Goal: Task Accomplishment & Management: Manage account settings

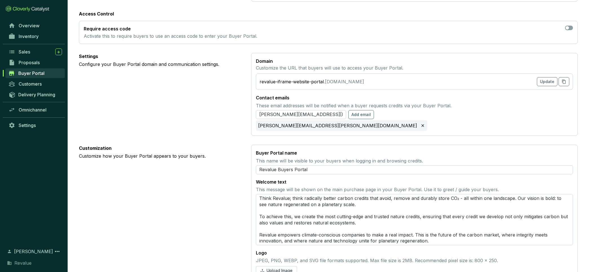
scroll to position [212, 0]
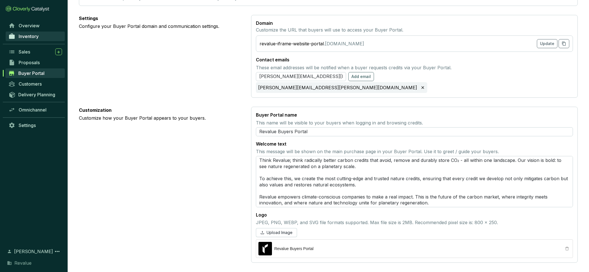
click at [35, 35] on span "Inventory" at bounding box center [29, 37] width 20 height 6
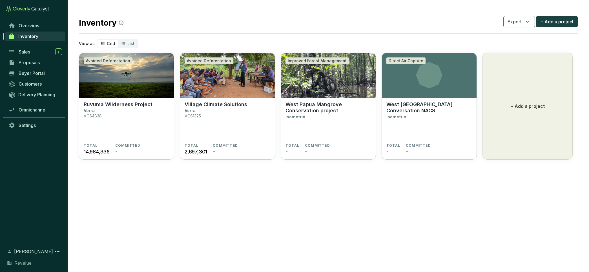
click at [35, 35] on span "Inventory" at bounding box center [28, 37] width 20 height 6
click at [409, 110] on p "West [GEOGRAPHIC_DATA] Conversation NACS" at bounding box center [429, 107] width 86 height 12
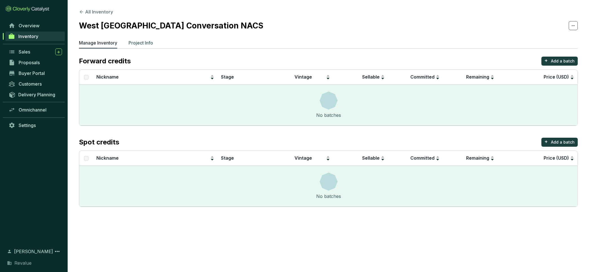
click at [143, 44] on p "Project Info" at bounding box center [141, 42] width 25 height 7
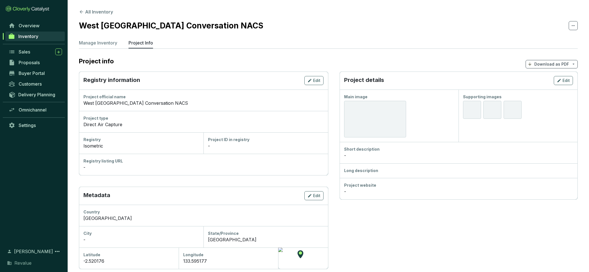
click at [112, 127] on div "Direct Air Capture" at bounding box center [203, 124] width 240 height 7
click at [358, 112] on div at bounding box center [375, 119] width 62 height 37
click at [561, 79] on icon "button" at bounding box center [559, 80] width 5 height 7
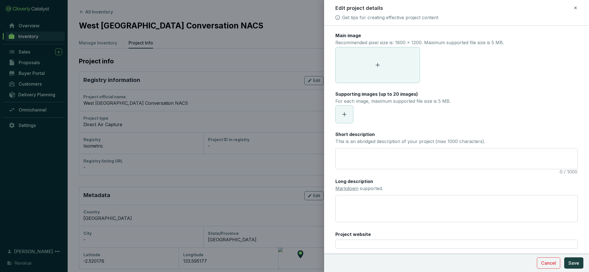
click at [391, 69] on span at bounding box center [378, 65] width 84 height 36
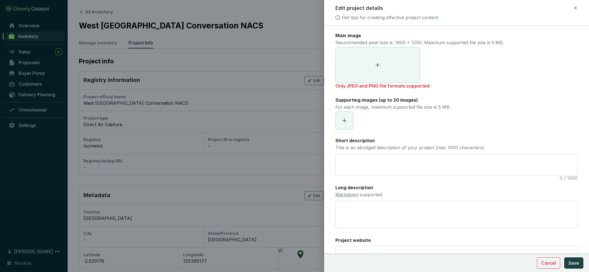
click at [385, 67] on span at bounding box center [378, 65] width 84 height 36
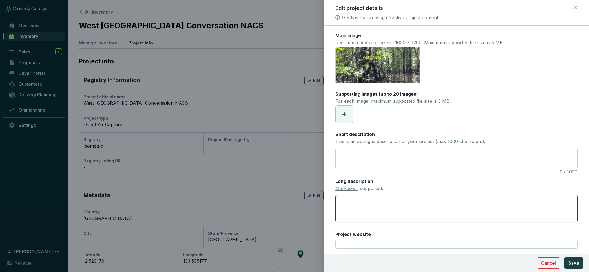
click at [404, 204] on textarea "Long description Markdown supported." at bounding box center [456, 208] width 243 height 27
click at [351, 149] on textarea "Short description This is an abridged description of your project (max 1000 cha…" at bounding box center [457, 159] width 242 height 21
paste textarea "A new Improved Forest Management (IFM) project in southeast Asia is set to prot…"
type textarea "A new Improved Forest Management (IFM) project in southeast Asia is set to prot…"
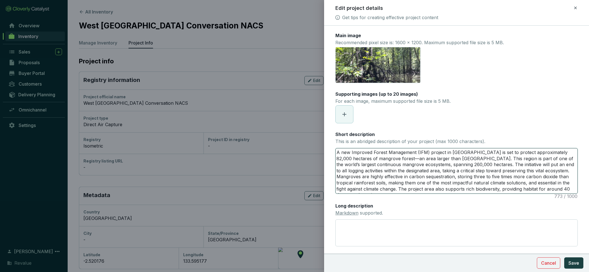
drag, startPoint x: 427, startPoint y: 152, endPoint x: 352, endPoint y: 154, distance: 74.7
click at [352, 154] on textarea "A new Improved Forest Management (IFM) project in southeast Asia is set to prot…" at bounding box center [457, 171] width 242 height 45
type textarea "A new IN project in southeast Asia is set to protect approximately 82,000 hecta…"
type textarea "A new INa project in southeast Asia is set to protect approximately 82,000 hect…"
type textarea "A new IN project in southeast Asia is set to protect approximately 82,000 hecta…"
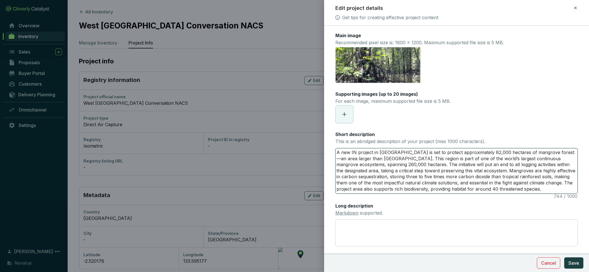
type textarea "A new I project in southeast Asia is set to protect approximately 82,000 hectar…"
type textarea "A new project in southeast Asia is set to protect approximately 82,000 hectares…"
type textarea "A new N project in southeast Asia is set to protect approximately 82,000 hectar…"
type textarea "A new NA project in southeast Asia is set to protect approximately 82,000 hecta…"
type textarea "A new NAu project in southeast Asia is set to protect approximately 82,000 hect…"
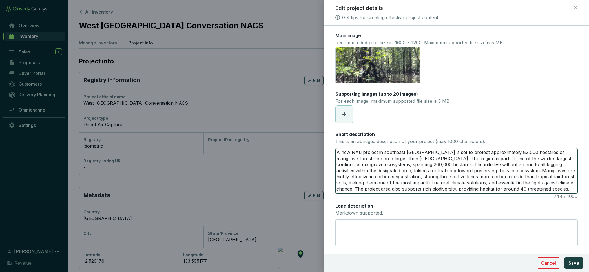
type textarea "A new NAut project in southeast Asia is set to protect approximately 82,000 hec…"
type textarea "A new NAu project in southeast Asia is set to protect approximately 82,000 hect…"
type textarea "A new NA project in southeast Asia is set to protect approximately 82,000 hecta…"
type textarea "A new N project in southeast Asia is set to protect approximately 82,000 hectar…"
type textarea "A new Na project in southeast Asia is set to protect approximately 82,000 hecta…"
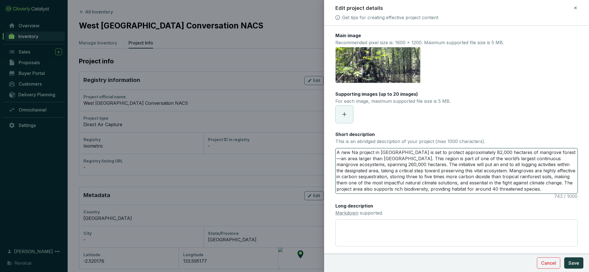
type textarea "A new Nau project in southeast Asia is set to protect approximately 82,000 hect…"
type textarea "A new Naut project in southeast Asia is set to protect approximately 82,000 hec…"
type textarea "A new Nau project in southeast Asia is set to protect approximately 82,000 hect…"
type textarea "A new Na project in southeast Asia is set to protect approximately 82,000 hecta…"
type textarea "A new Nau project in southeast Asia is set to protect approximately 82,000 hect…"
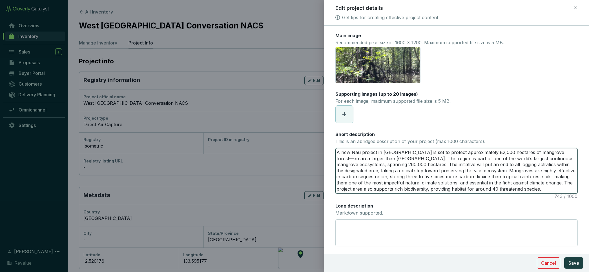
type textarea "A new Naur project in southeast Asia is set to protect approximately 82,000 hec…"
type textarea "A new Naura project in southeast Asia is set to protect approximately 82,000 he…"
type textarea "A new Naural project in southeast Asia is set to protect approximately 82,000 h…"
type textarea "A new Naura project in southeast Asia is set to protect approximately 82,000 he…"
type textarea "A new Naur project in southeast Asia is set to protect approximately 82,000 hec…"
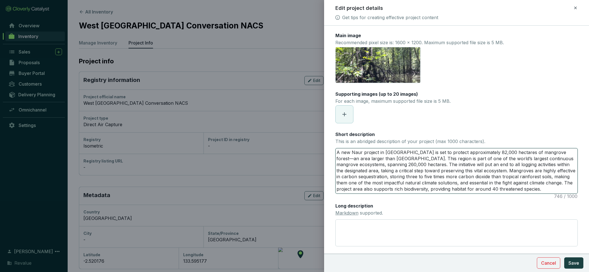
type textarea "A new Nau project in southeast Asia is set to protect approximately 82,000 hect…"
type textarea "A new Na project in southeast Asia is set to protect approximately 82,000 hecta…"
type textarea "A new Nat project in southeast Asia is set to protect approximately 82,000 hect…"
type textarea "A new Natu project in southeast Asia is set to protect approximately 82,000 hec…"
type textarea "A new Natur project in southeast Asia is set to protect approximately 82,000 he…"
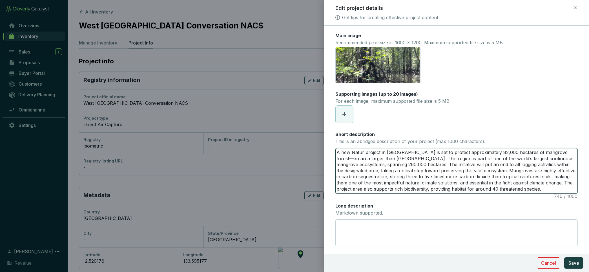
type textarea "A new Natura project in southeast Asia is set to protect approximately 82,000 h…"
type textarea "A new Natural project in southeast Asia is set to protect approximately 82,000 …"
type textarea "A new Natural A project in southeast Asia is set to protect approximately 82,00…"
type textarea "A new Natural Ai project in southeast Asia is set to protect approximately 82,0…"
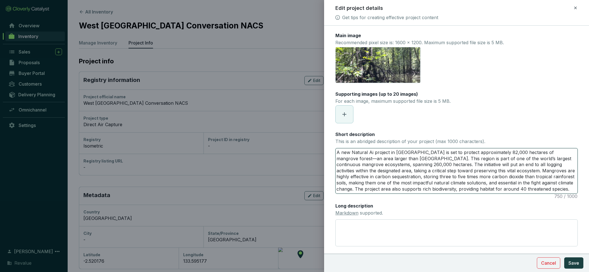
type textarea "A new Natural Air project in southeast Asia is set to protect approximately 82,…"
type textarea "A new Natural Air C project in southeast Asia is set to protect approximately 8…"
type textarea "A new Natural Air Ca project in southeast Asia is set to protect approximately …"
type textarea "A new Natural Air Cap project in southeast Asia is set to protect approximately…"
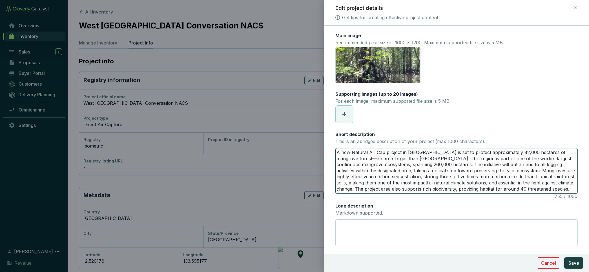
type textarea "A new Natural Air Capt project in southeast Asia is set to protect approximatel…"
type textarea "A new Natural Air Captu project in southeast Asia is set to protect approximate…"
type textarea "A new Natural Air Captur project in southeast Asia is set to protect approximat…"
type textarea "A new Natural Air Capture project in southeast Asia is set to protect approxima…"
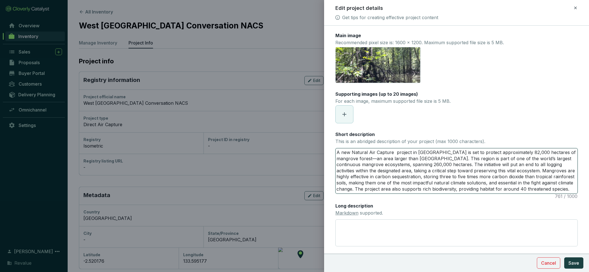
type textarea "A new Natural Air Capture ( project in southeast Asia is set to protect approxi…"
type textarea "A new Natural Air Capture (N project in southeast Asia is set to protect approx…"
type textarea "A new Natural Air Capture (NA project in southeast Asia is set to protect appro…"
type textarea "A new Natural Air Capture (NAC project in southeast Asia is set to protect appr…"
type textarea "A new Natural Air Capture (NACS project in southeast Asia is set to protect app…"
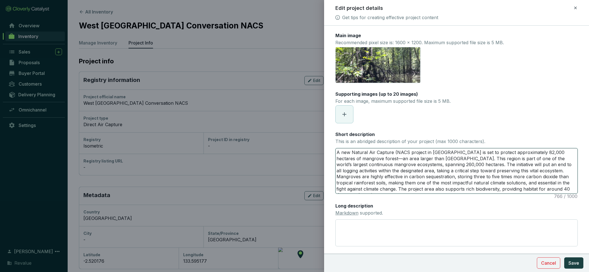
type textarea "A new Natural Air Capture (NACS) project in southeast Asia is set to protect ap…"
click at [488, 152] on textarea "A new Natural Air Capture (NACS) project in southeast Asia is set to protect ap…" at bounding box center [457, 171] width 242 height 45
type textarea "A new Natural Air Capture (NACS) project in southeast Asia is set to s approxim…"
type textarea "A new Natural Air Capture (NACS) project in southeast Asia is set to su approxi…"
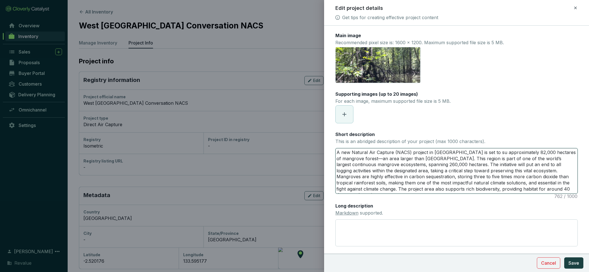
type textarea "A new Natural Air Capture (NACS) project in southeast Asia is set to sup approx…"
type textarea "A new Natural Air Capture (NACS) project in southeast Asia is set to supp appro…"
type textarea "A new Natural Air Capture (NACS) project in southeast Asia is set to suppo appr…"
type textarea "A new Natural Air Capture (NACS) project in southeast Asia is set to suppor app…"
type textarea "A new Natural Air Capture (NACS) project in southeast Asia is set to support ap…"
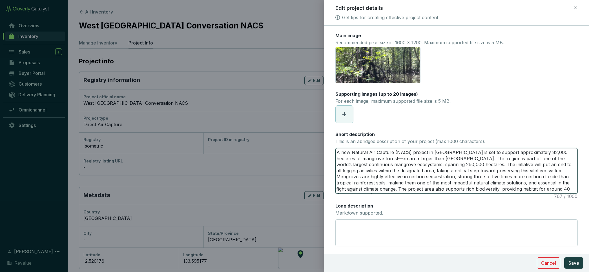
click at [486, 152] on textarea "A new Natural Air Capture (NACS) project in southeast Asia is set to support ap…" at bounding box center [457, 171] width 242 height 45
click at [507, 153] on textarea "A new Natural Air Capture (NACS) project in southeast Asia is set to support ap…" at bounding box center [457, 171] width 242 height 45
drag, startPoint x: 442, startPoint y: 159, endPoint x: 544, endPoint y: 196, distance: 109.1
click at [544, 196] on div "Main image Recommended pixel size is: 1600 x 1200. Maximum supported file size …" at bounding box center [456, 156] width 243 height 248
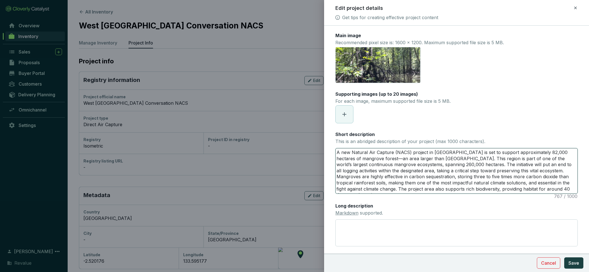
click at [460, 161] on textarea "A new Natural Air Capture (NACS) project in southeast Asia is set to support ap…" at bounding box center [457, 171] width 242 height 45
drag, startPoint x: 448, startPoint y: 166, endPoint x: 508, endPoint y: 172, distance: 60.3
click at [508, 172] on textarea "A new Natural Air Capture (NACS) project in southeast Asia is set to support ap…" at bounding box center [457, 171] width 242 height 45
type textarea "A new Natural Air Capture (NACS) project in southeast Asia is set to support ap…"
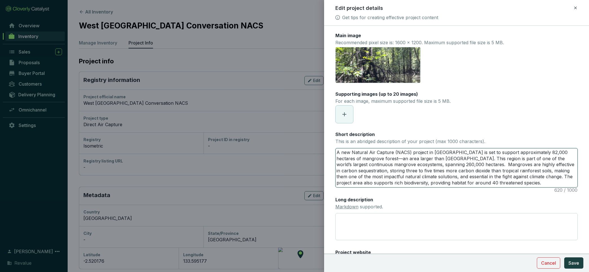
type textarea "A new Natural Air Capture (NACS) project in southeast Asia is set to support ap…"
click at [511, 184] on textarea "A new Natural Air Capture (NACS) project in southeast Asia is set to support ap…" at bounding box center [457, 168] width 242 height 39
type textarea "A new Natural Air Capture (NACS) project in southeast Asia is set to support ap…"
click at [577, 261] on span "Save" at bounding box center [573, 263] width 11 height 7
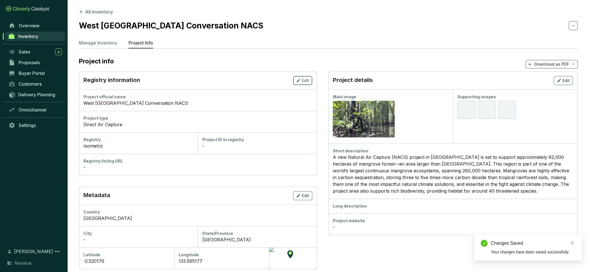
click at [303, 79] on span "Edit" at bounding box center [305, 81] width 7 height 6
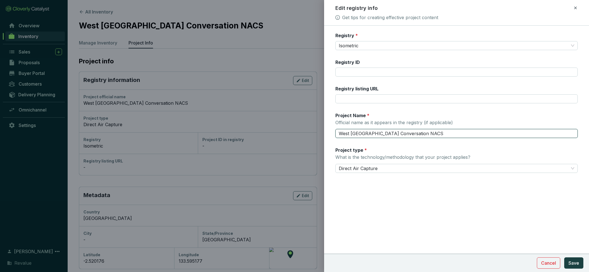
click at [417, 133] on input "West Papua Mangrove Conversation NACS" at bounding box center [456, 133] width 243 height 9
click at [339, 131] on input "West Papua Mangrove Conversation Project" at bounding box center [456, 133] width 243 height 9
type input "NACS - [GEOGRAPHIC_DATA] Conversation Project"
click at [568, 260] on button "Save" at bounding box center [573, 263] width 19 height 11
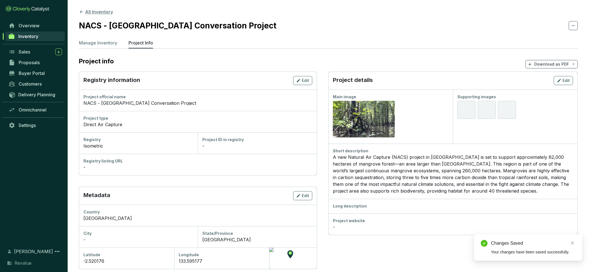
click at [87, 13] on button "All Inventory" at bounding box center [96, 11] width 34 height 7
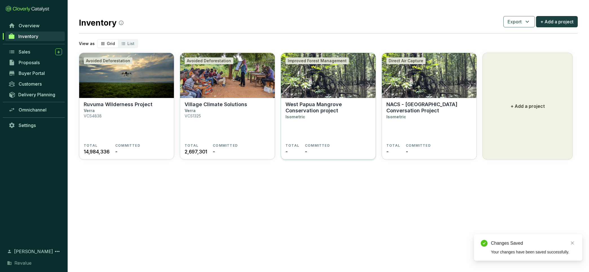
click at [321, 110] on p "West Papua Mangrove Conservation project" at bounding box center [328, 107] width 86 height 12
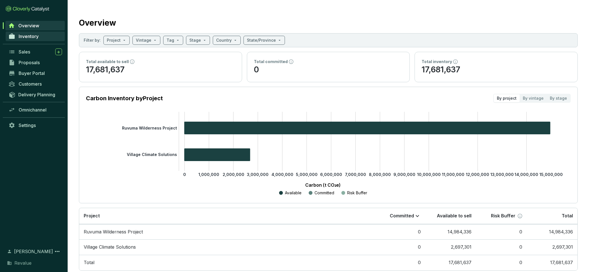
click at [49, 36] on link "Inventory" at bounding box center [35, 37] width 59 height 10
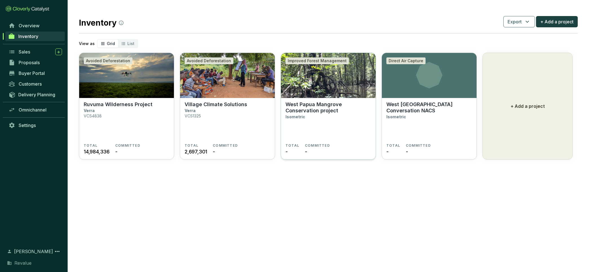
click at [302, 102] on p "West Papua Mangrove Conservation project" at bounding box center [328, 107] width 86 height 12
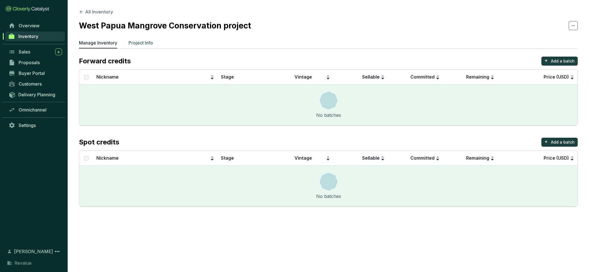
click at [149, 43] on p "Project Info" at bounding box center [141, 42] width 25 height 7
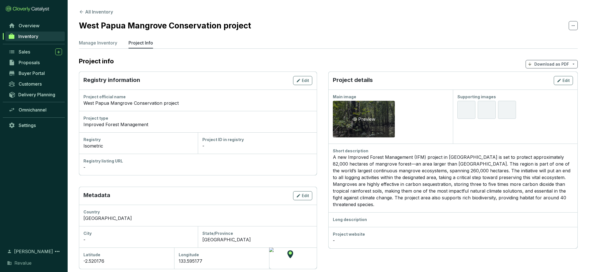
click at [349, 114] on div "Preview" at bounding box center [364, 119] width 62 height 37
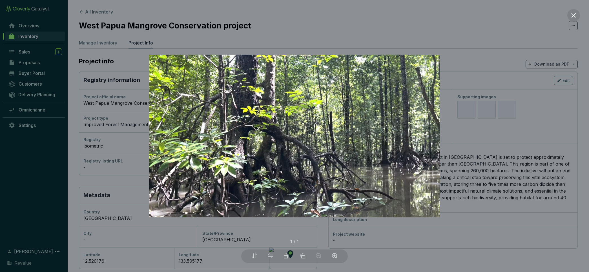
click at [489, 89] on div at bounding box center [294, 136] width 589 height 272
click at [453, 12] on div at bounding box center [294, 136] width 589 height 272
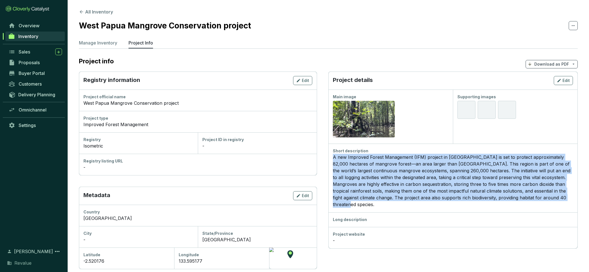
drag, startPoint x: 333, startPoint y: 157, endPoint x: 584, endPoint y: 198, distance: 253.9
click at [584, 198] on section "All Inventory West Papua Mangrove Conservation project Manage Inventory Project…" at bounding box center [328, 211] width 521 height 422
copy div "A new Improved Forest Management (IFM) project in southeast Asia is set to prot…"
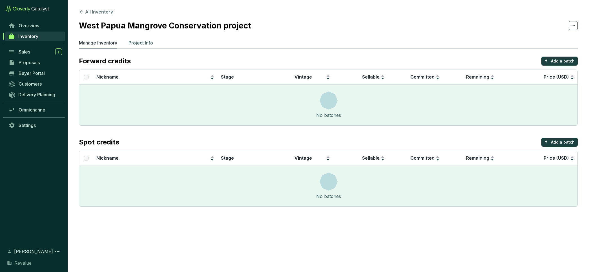
click at [151, 42] on p "Project Info" at bounding box center [141, 42] width 25 height 7
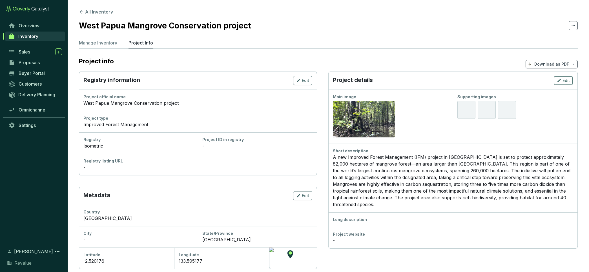
click at [562, 79] on div "Edit" at bounding box center [563, 80] width 13 height 7
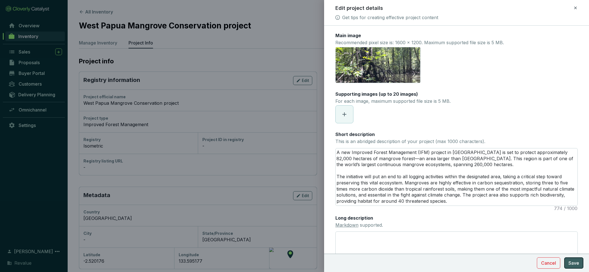
click at [572, 264] on span "Save" at bounding box center [573, 263] width 11 height 7
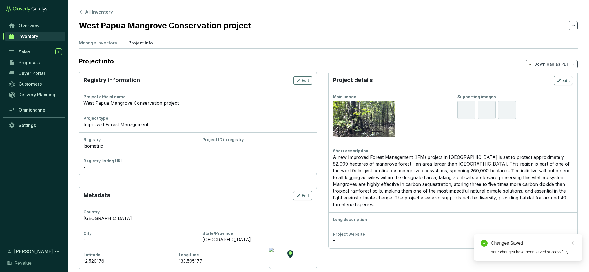
click at [297, 80] on icon "button" at bounding box center [298, 80] width 5 height 7
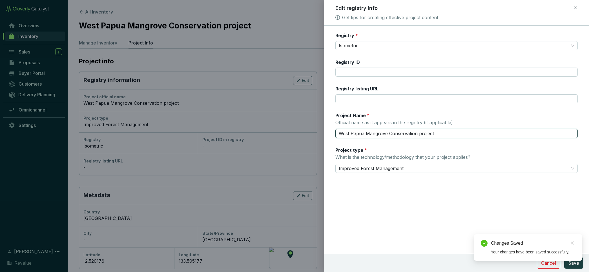
click at [338, 133] on input "West Papua Mangrove Conservation project" at bounding box center [456, 133] width 243 height 9
type input "IFM - West Papua Mangrove Conservation project"
click at [572, 265] on span "Save" at bounding box center [573, 263] width 11 height 7
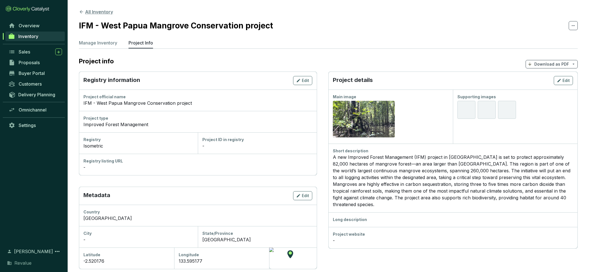
click at [81, 14] on icon at bounding box center [81, 11] width 5 height 5
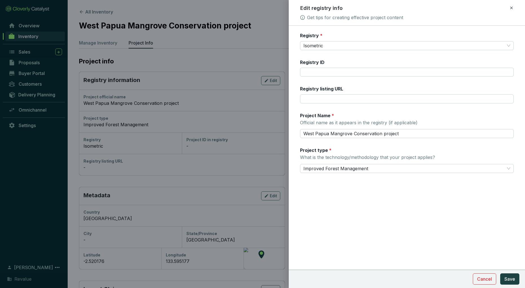
scroll to position [21, 0]
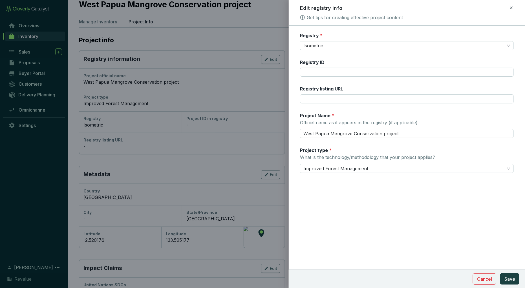
drag, startPoint x: 0, startPoint y: 0, endPoint x: 511, endPoint y: 7, distance: 511.0
click at [511, 7] on icon at bounding box center [511, 8] width 5 height 7
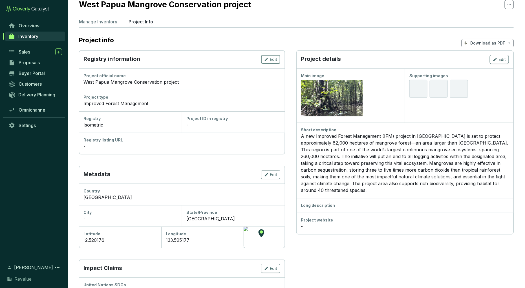
click at [273, 60] on span "Edit" at bounding box center [273, 60] width 7 height 6
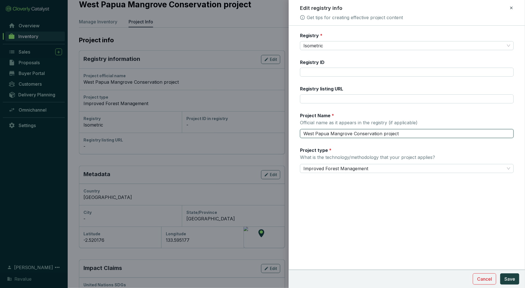
click at [304, 134] on input "West Papua Mangrove Conservation project" at bounding box center [407, 133] width 214 height 9
type input "IFM - West Papua Mangrove Conservation project"
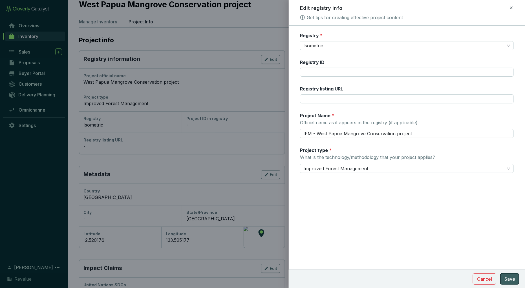
click at [511, 276] on span "Save" at bounding box center [509, 279] width 11 height 7
